Goal: Task Accomplishment & Management: Use online tool/utility

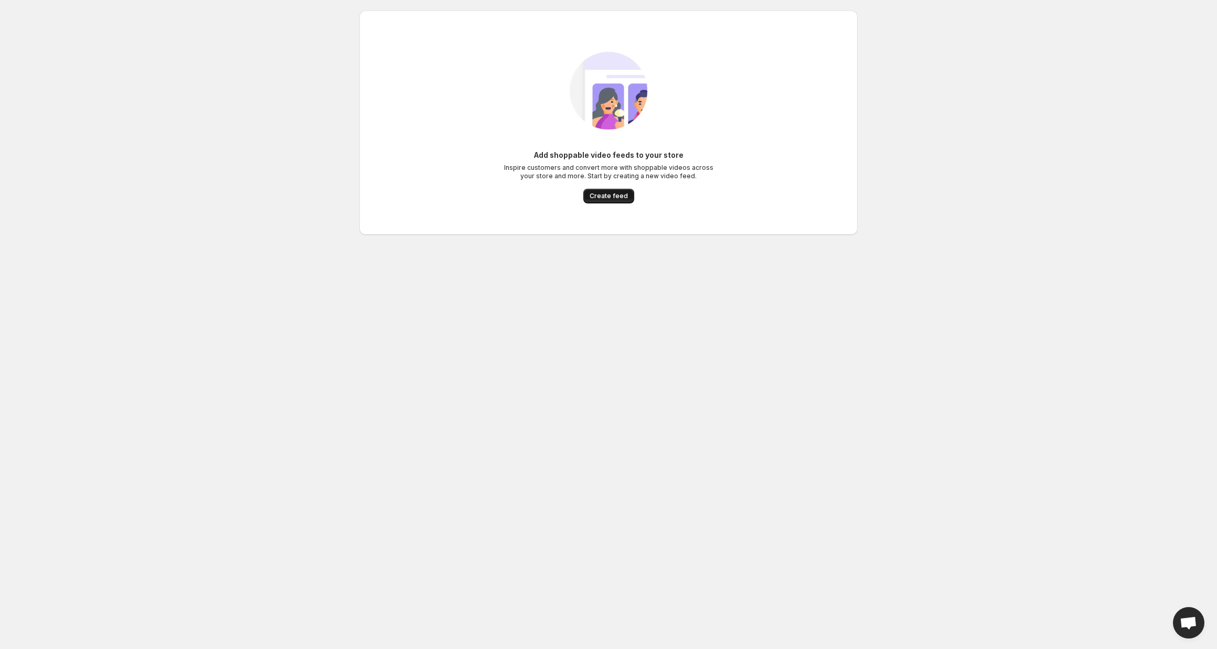
click at [604, 194] on span "Create feed" at bounding box center [609, 196] width 38 height 8
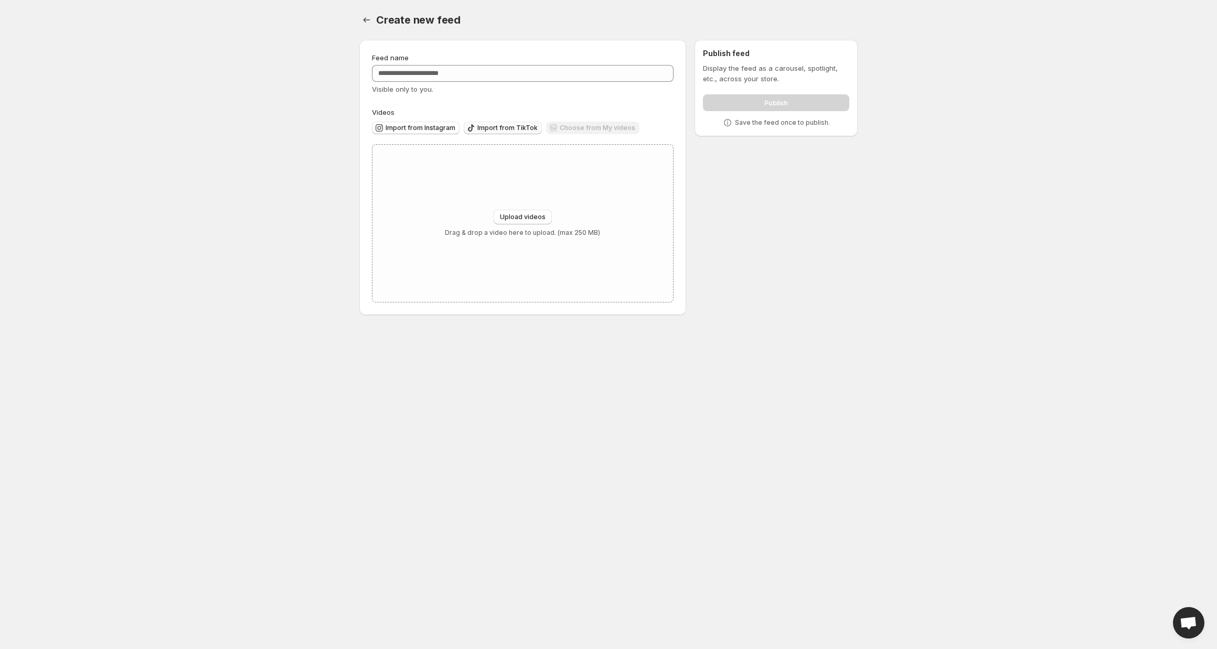
click at [471, 129] on icon "button" at bounding box center [471, 128] width 10 height 10
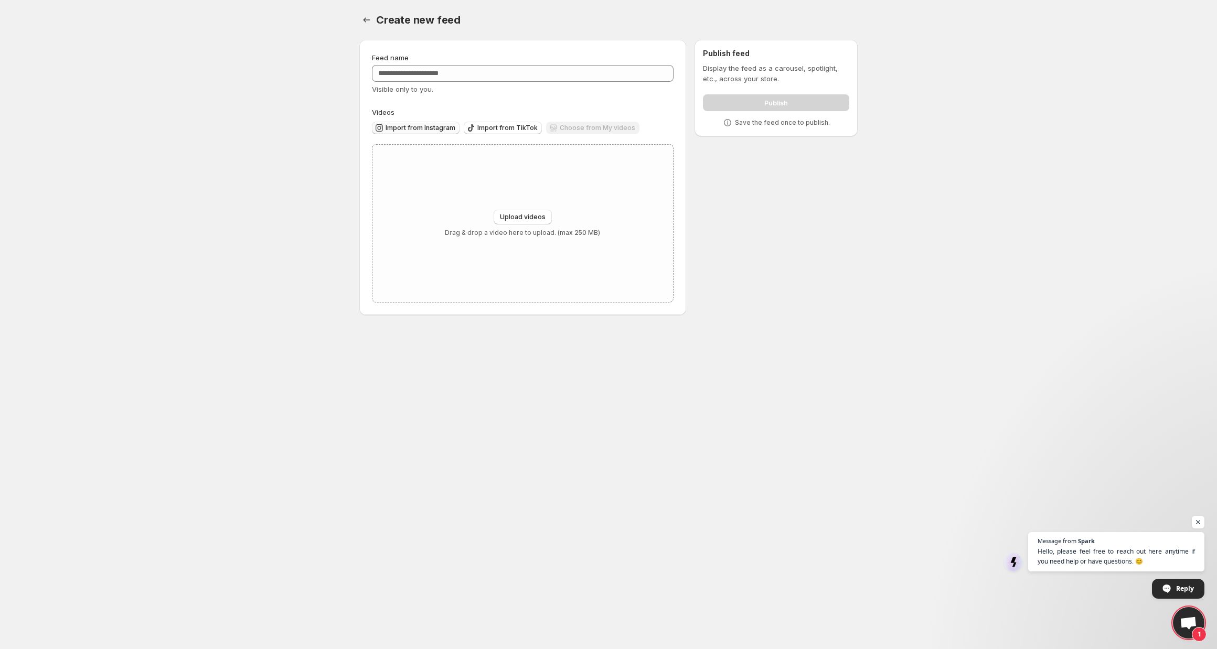
click at [436, 122] on button "Import from Instagram" at bounding box center [416, 128] width 88 height 13
click at [441, 129] on span "Import from Instagram" at bounding box center [421, 128] width 70 height 8
click at [526, 69] on input "Feed name" at bounding box center [523, 73] width 302 height 17
paste input "**********"
click at [409, 121] on div "Import from Instagram Import from TikTok Choose from My videos" at bounding box center [521, 126] width 306 height 18
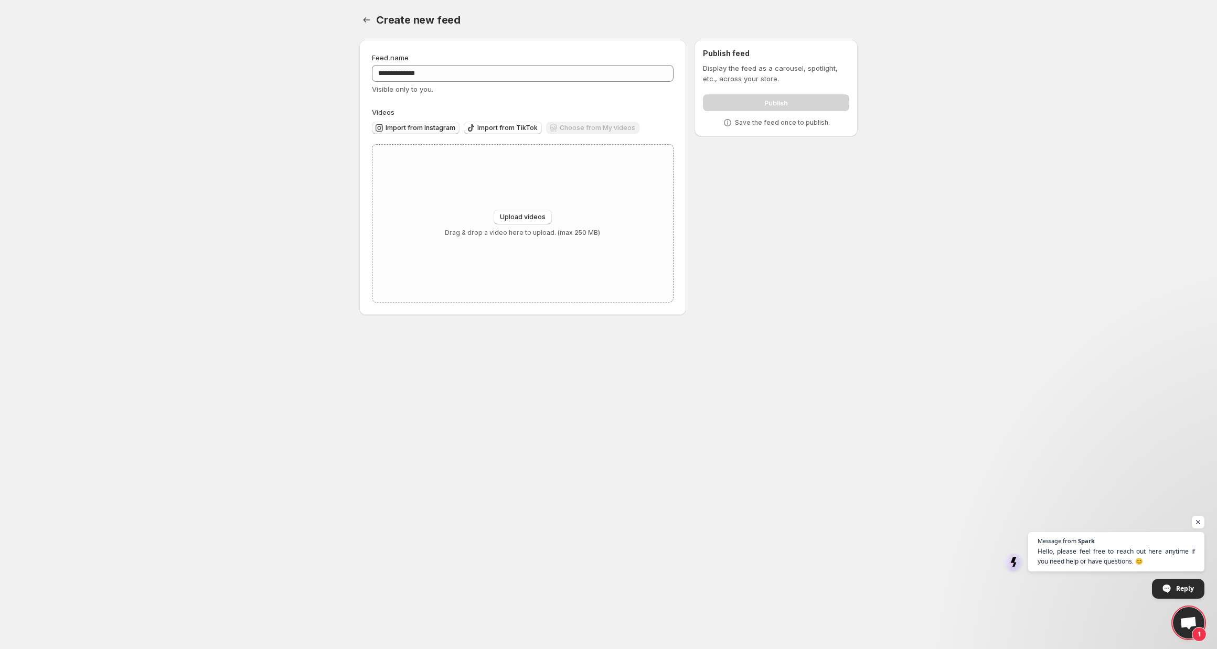
click at [409, 125] on span "Import from Instagram" at bounding box center [421, 128] width 70 height 8
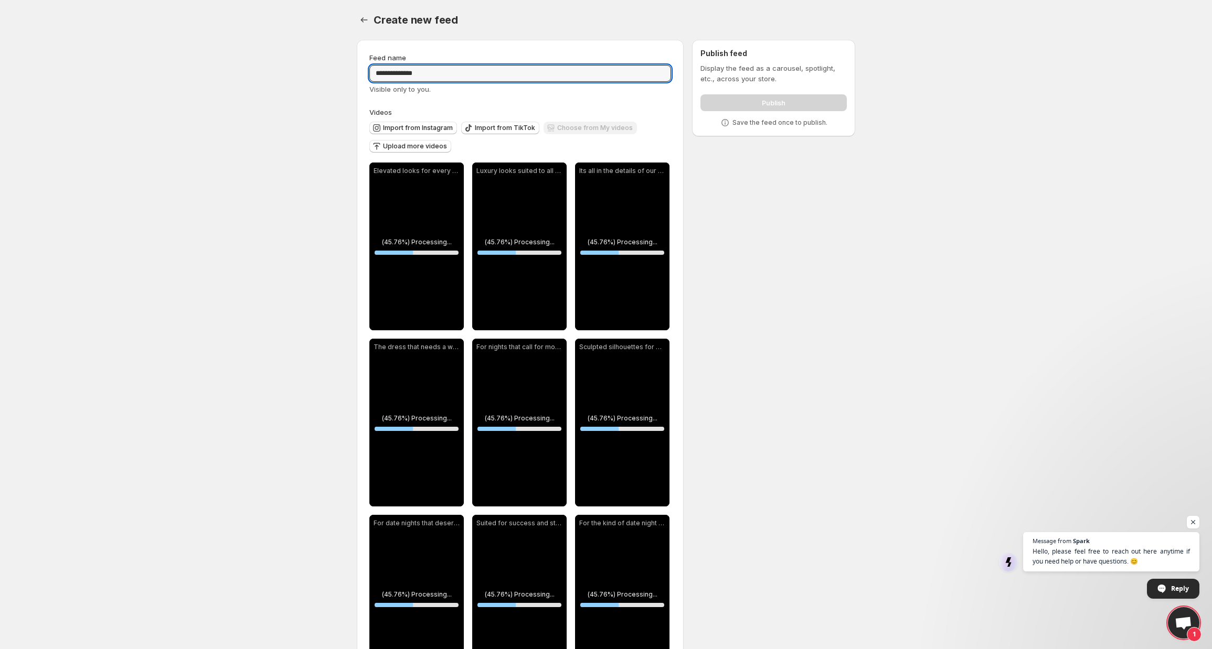
drag, startPoint x: 404, startPoint y: 72, endPoint x: 357, endPoint y: 78, distance: 47.6
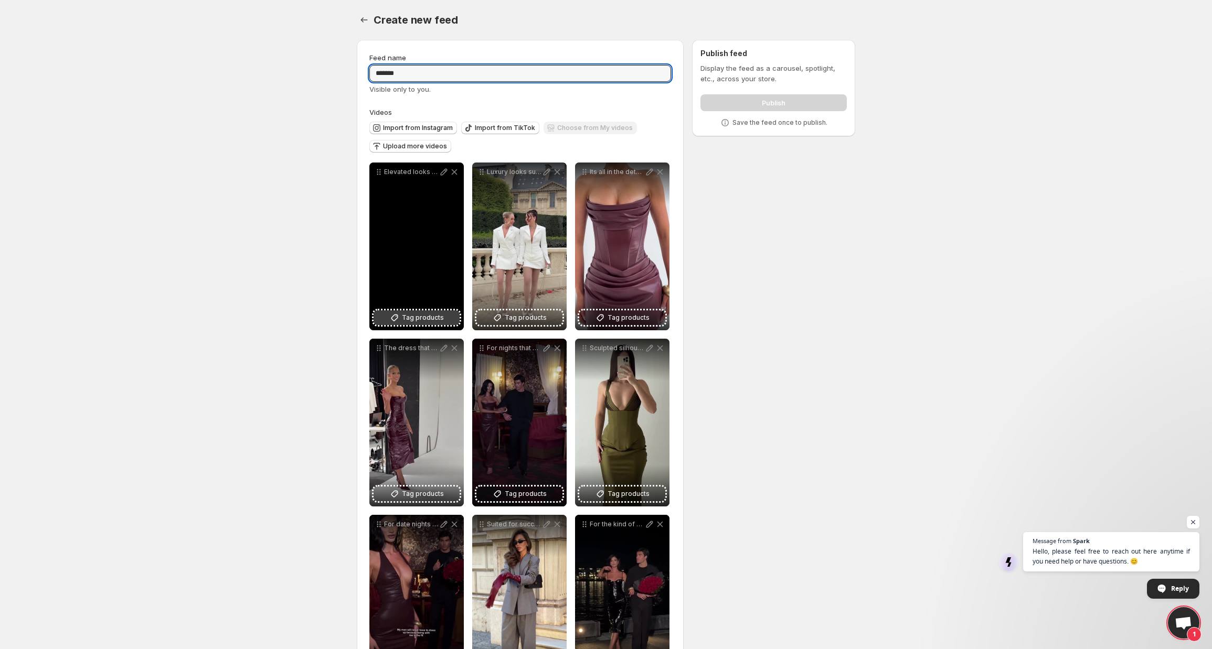
type input "*******"
click at [433, 313] on span "Tag products" at bounding box center [423, 318] width 42 height 10
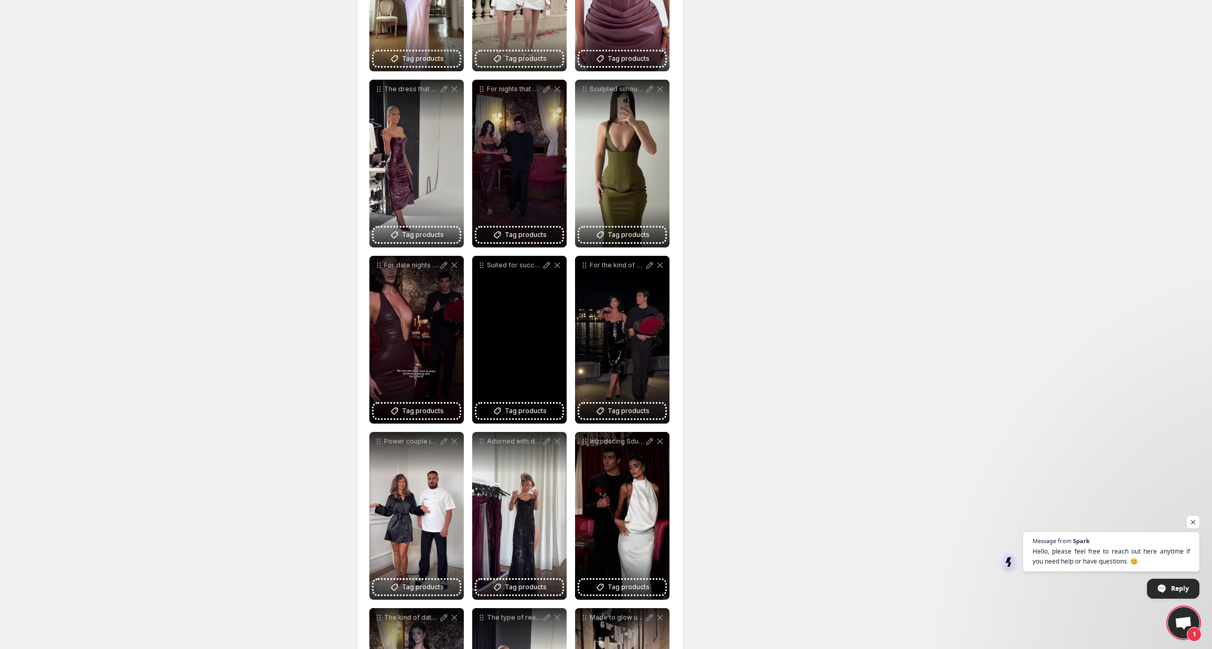
scroll to position [262, 0]
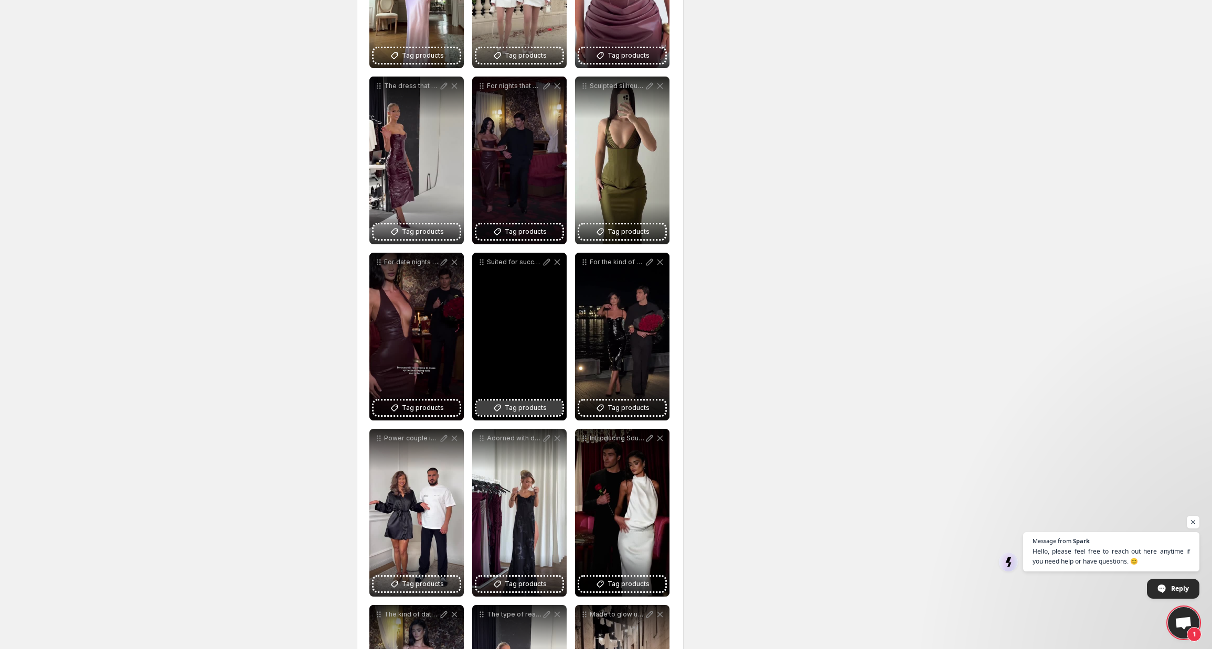
click at [543, 408] on span "Tag products" at bounding box center [526, 408] width 42 height 10
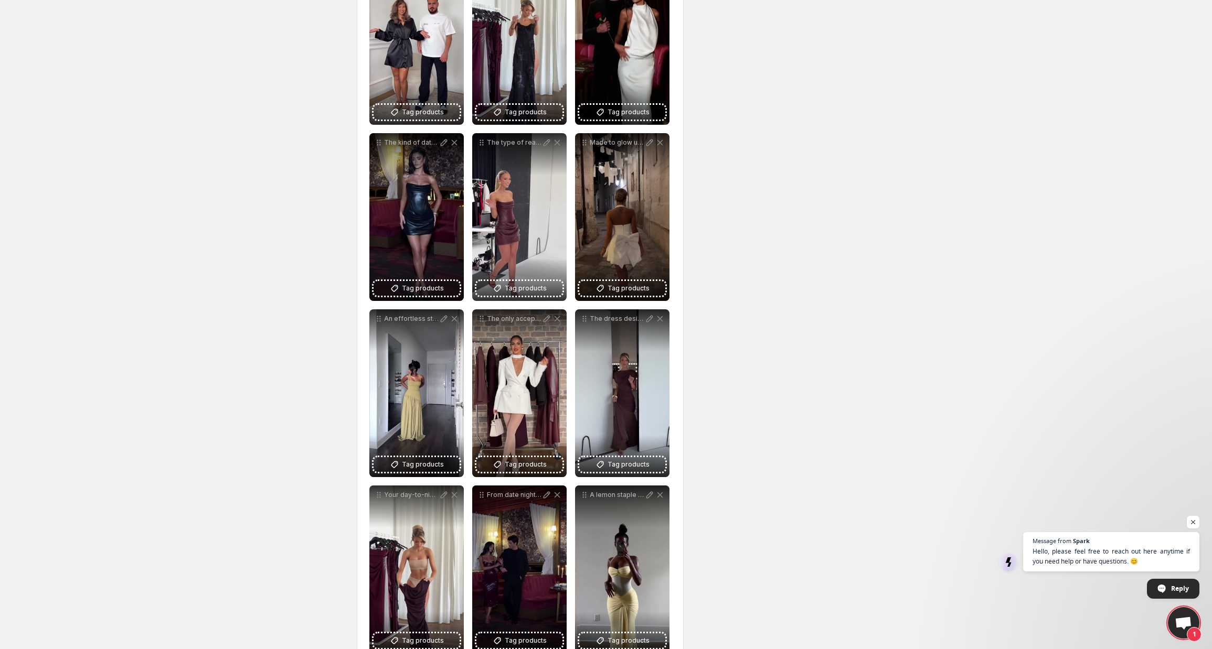
scroll to position [0, 0]
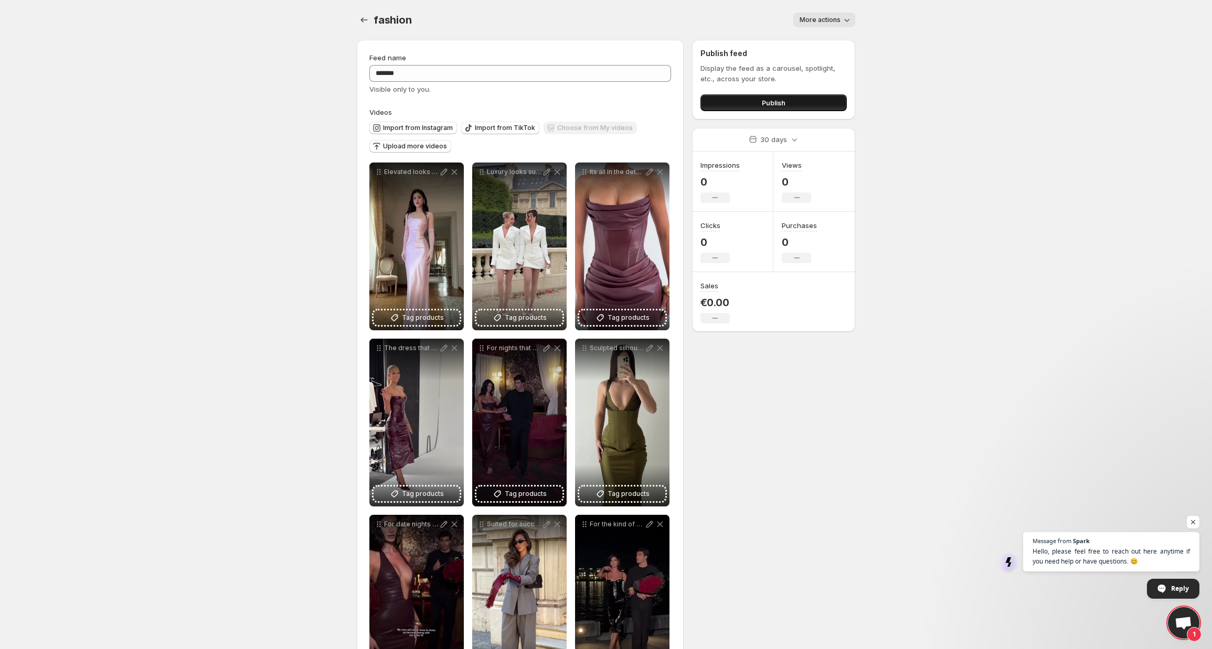
click at [776, 104] on span "Publish" at bounding box center [774, 103] width 24 height 10
click at [807, 22] on span "More actions" at bounding box center [819, 20] width 41 height 8
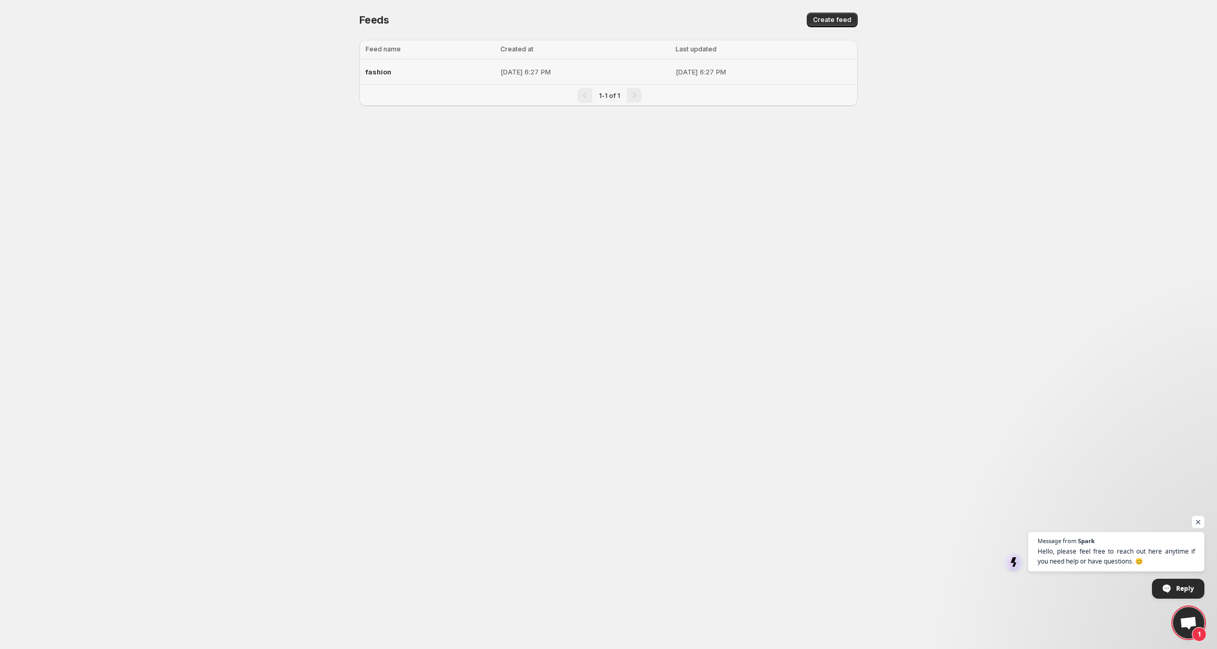
click at [500, 71] on p "Oct 12, 2025, 6:27 PM" at bounding box center [584, 72] width 169 height 10
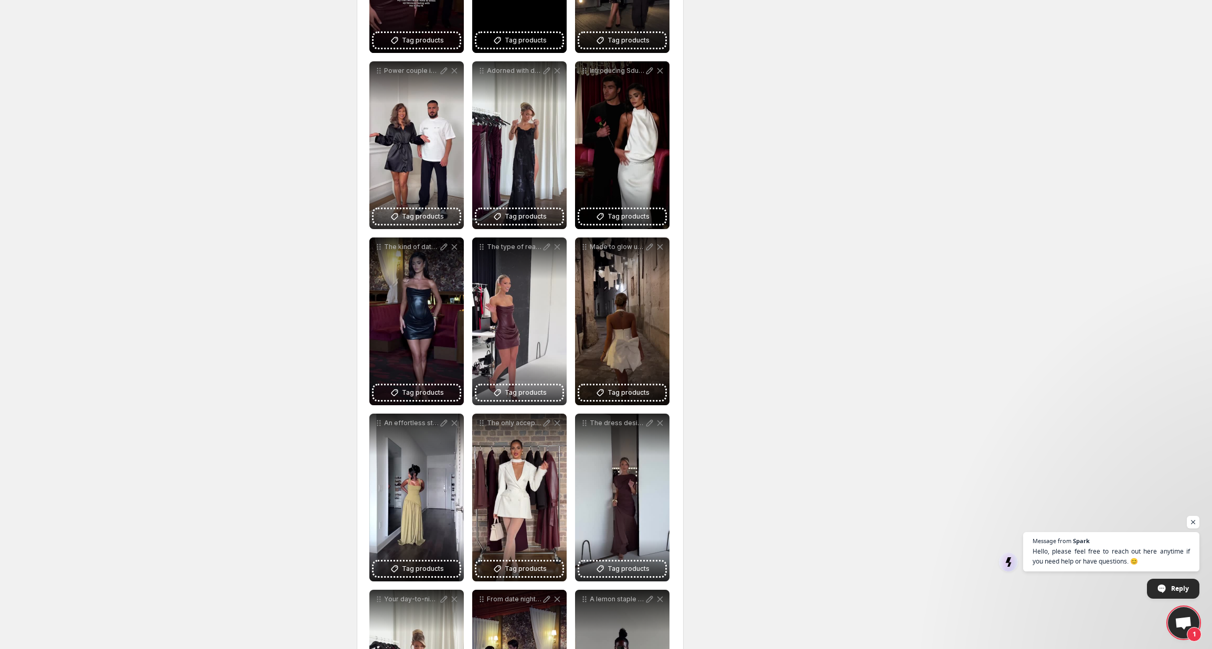
scroll to position [682, 0]
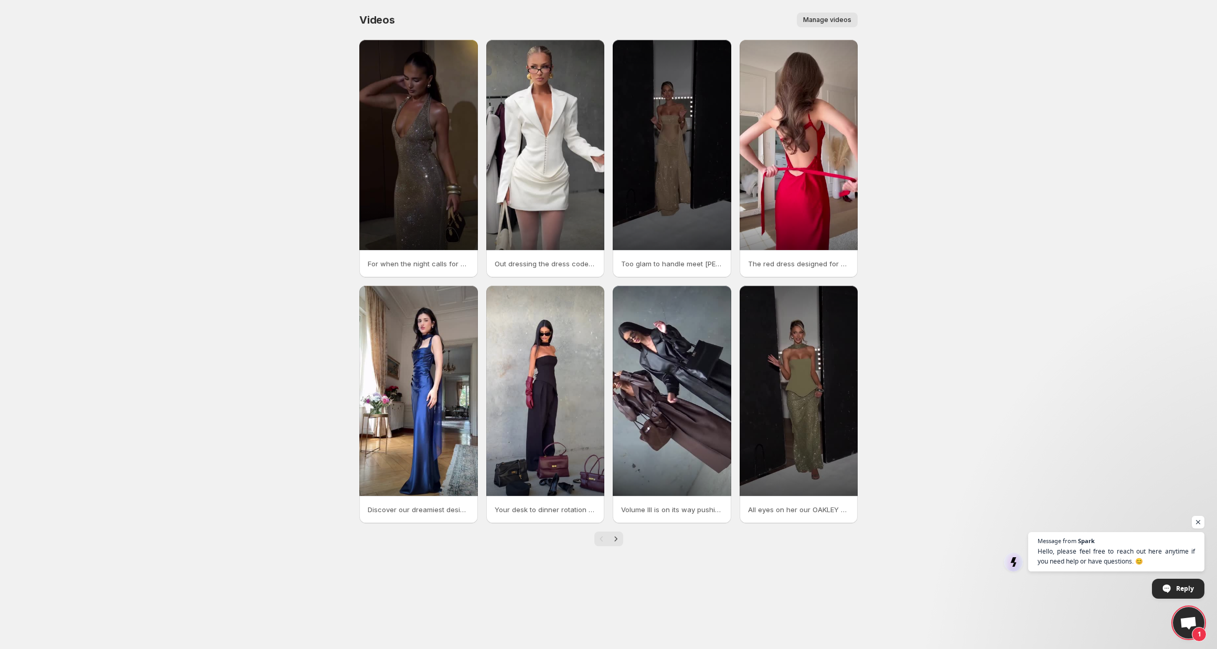
click at [833, 26] on button "Manage videos" at bounding box center [827, 20] width 61 height 15
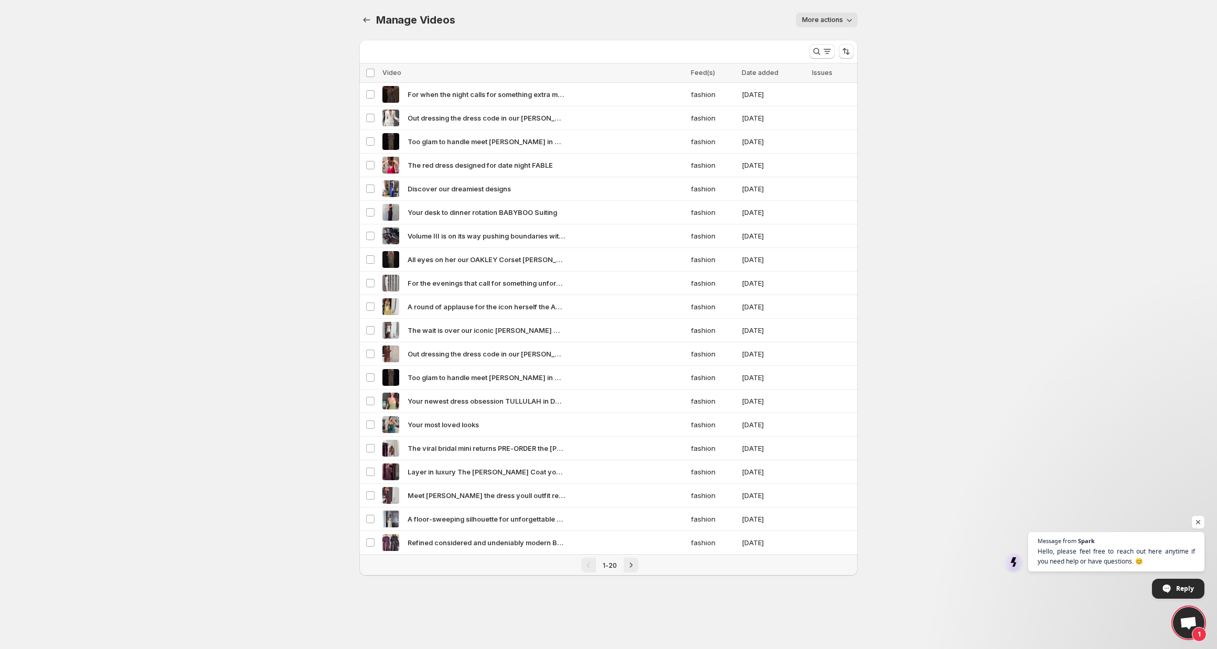
click at [818, 25] on button "More actions" at bounding box center [827, 20] width 62 height 15
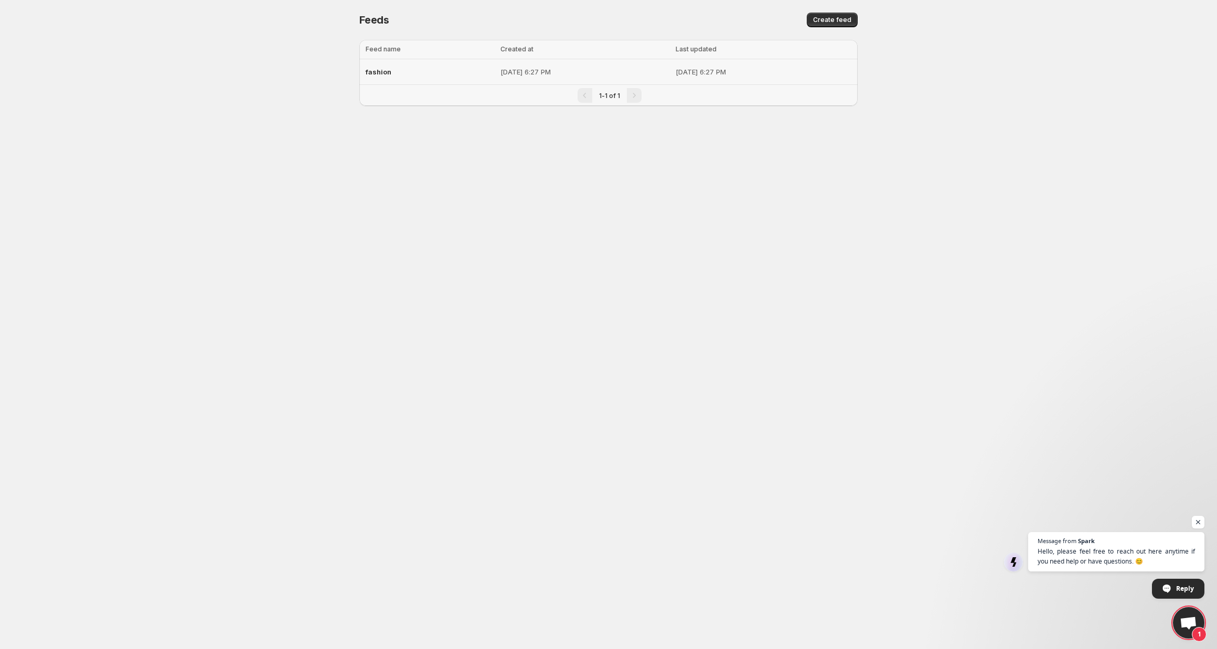
click at [676, 77] on p "Oct 12, 2025, 6:27 PM" at bounding box center [764, 72] width 176 height 10
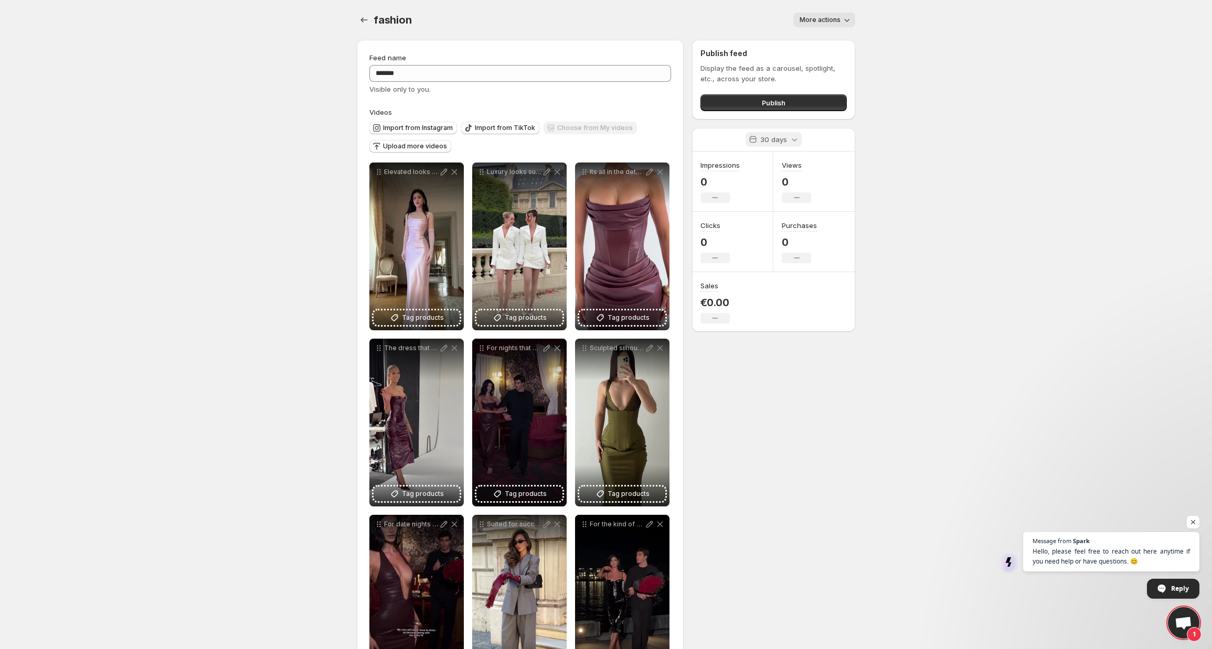
click at [779, 142] on p "30 days" at bounding box center [773, 139] width 27 height 10
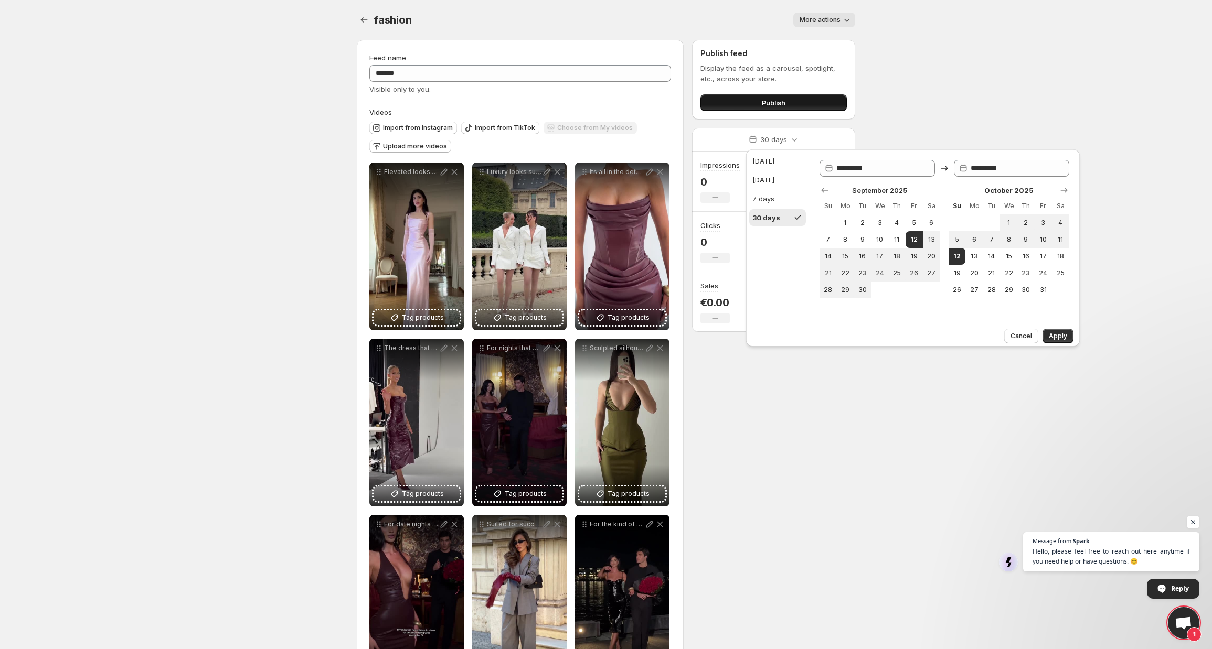
click at [783, 105] on span "Publish" at bounding box center [774, 103] width 24 height 10
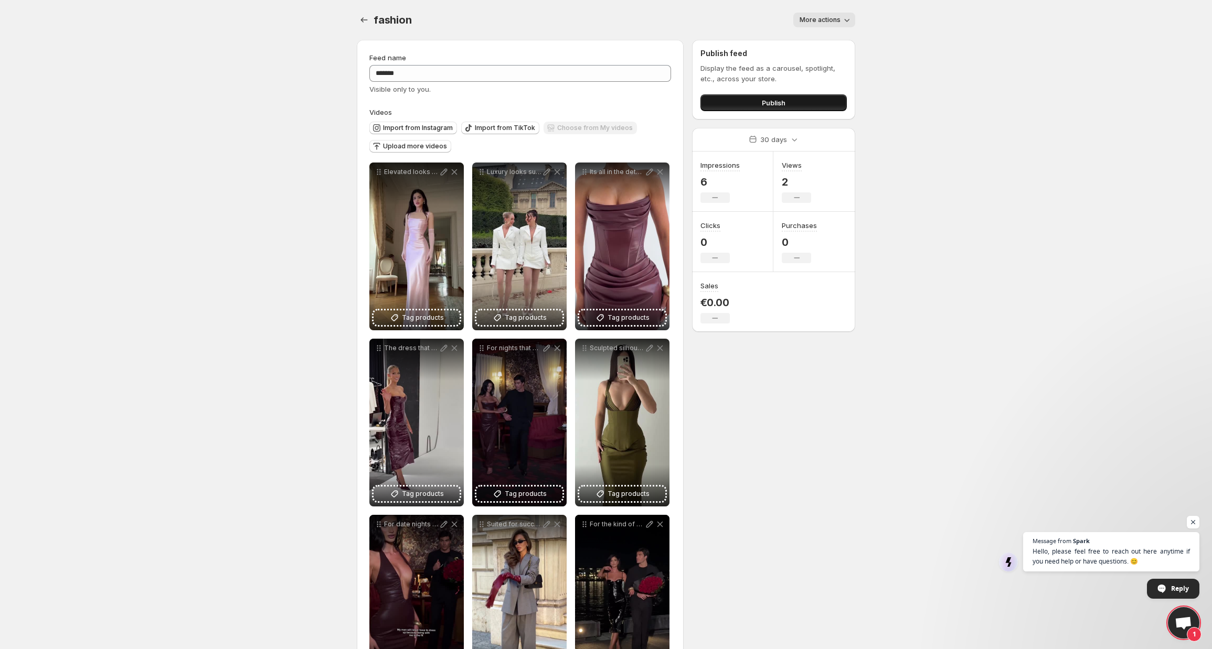
click at [802, 102] on button "Publish" at bounding box center [773, 102] width 146 height 17
click at [764, 106] on span "Publish" at bounding box center [774, 103] width 24 height 10
